Goal: Find contact information: Obtain details needed to contact an individual or organization

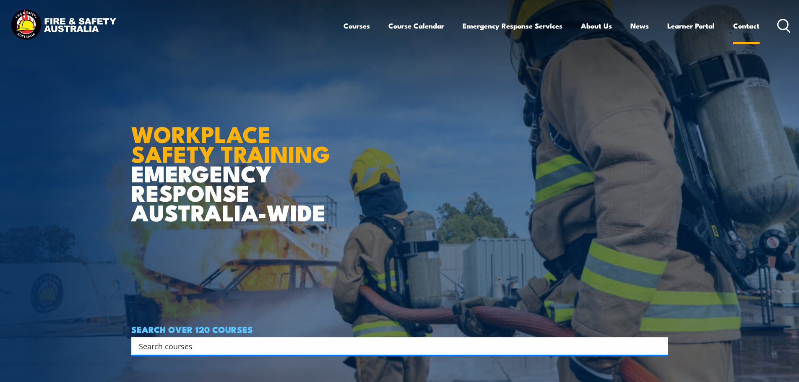
click at [744, 26] on link "Contact" at bounding box center [746, 26] width 26 height 22
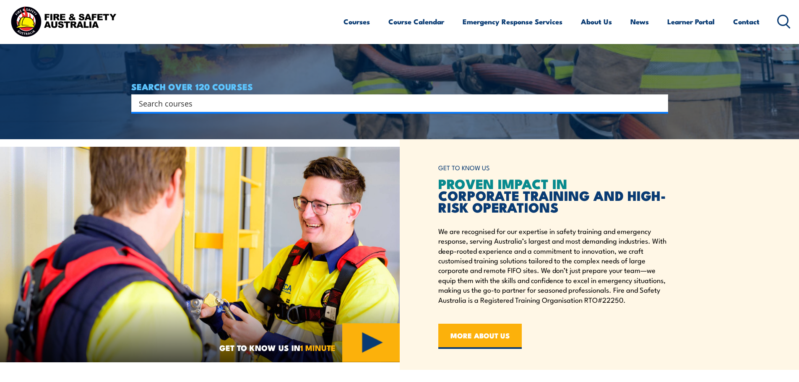
scroll to position [335, 0]
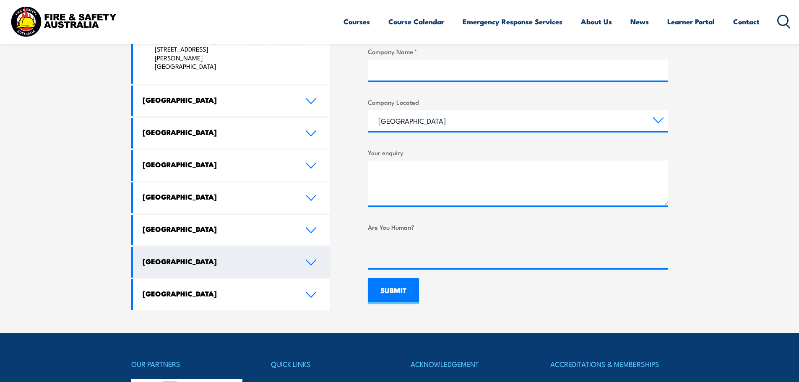
scroll to position [419, 0]
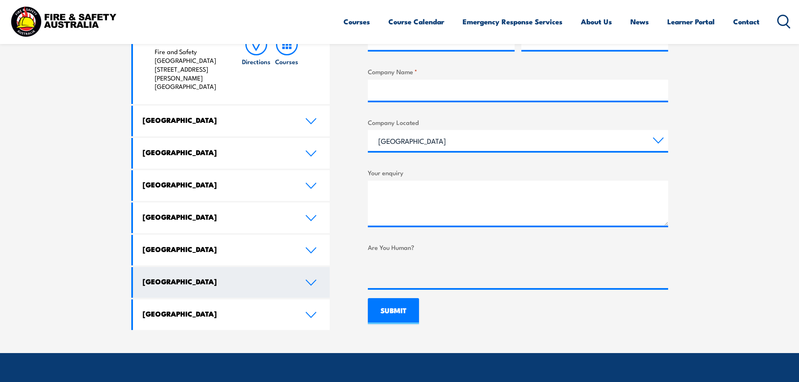
click at [307, 280] on icon at bounding box center [311, 282] width 10 height 5
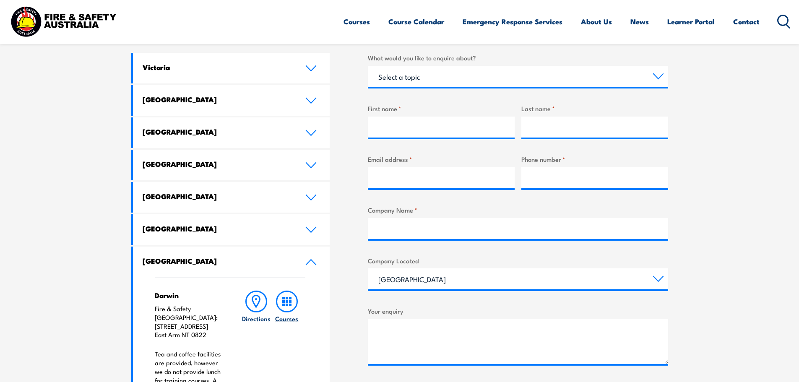
scroll to position [252, 0]
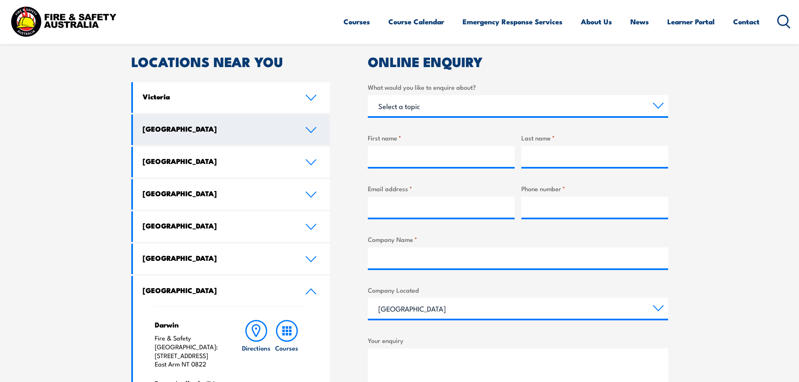
click at [308, 130] on icon at bounding box center [310, 130] width 11 height 7
